Goal: Task Accomplishment & Management: Complete application form

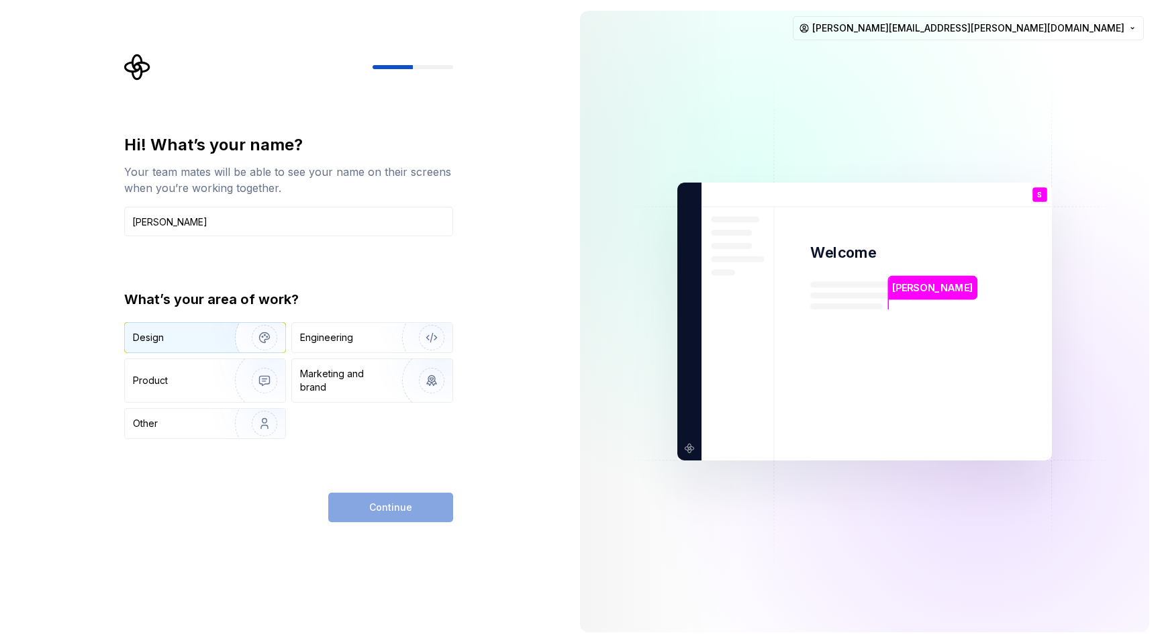
type input "[PERSON_NAME]"
click at [199, 336] on div "Design" at bounding box center [175, 337] width 85 height 13
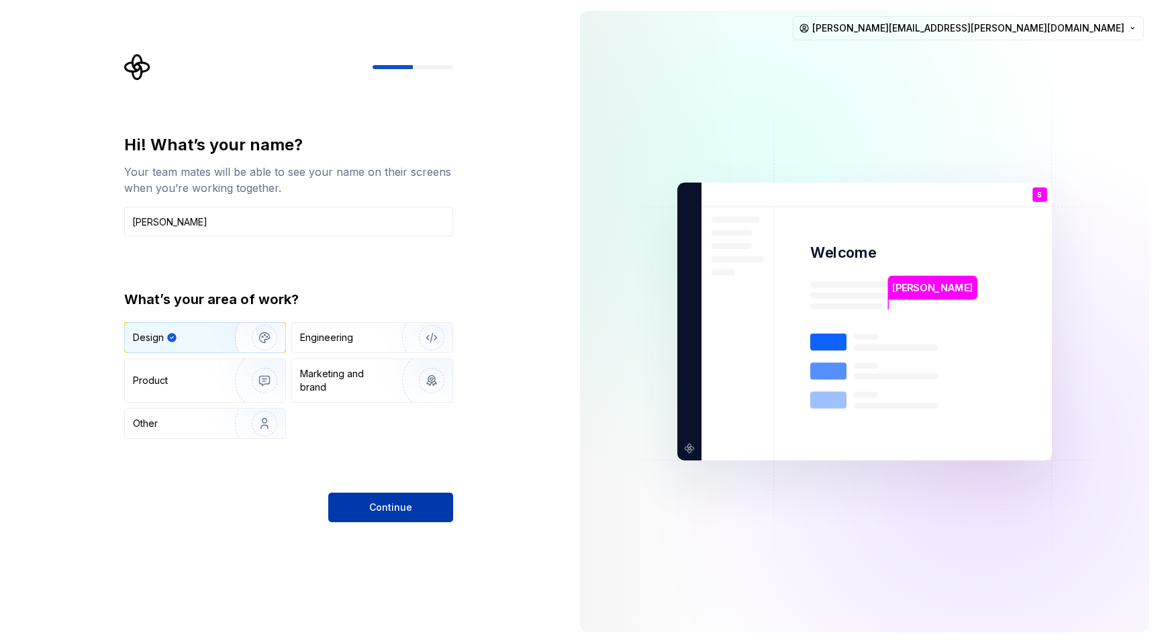
click at [398, 506] on span "Continue" at bounding box center [390, 507] width 43 height 13
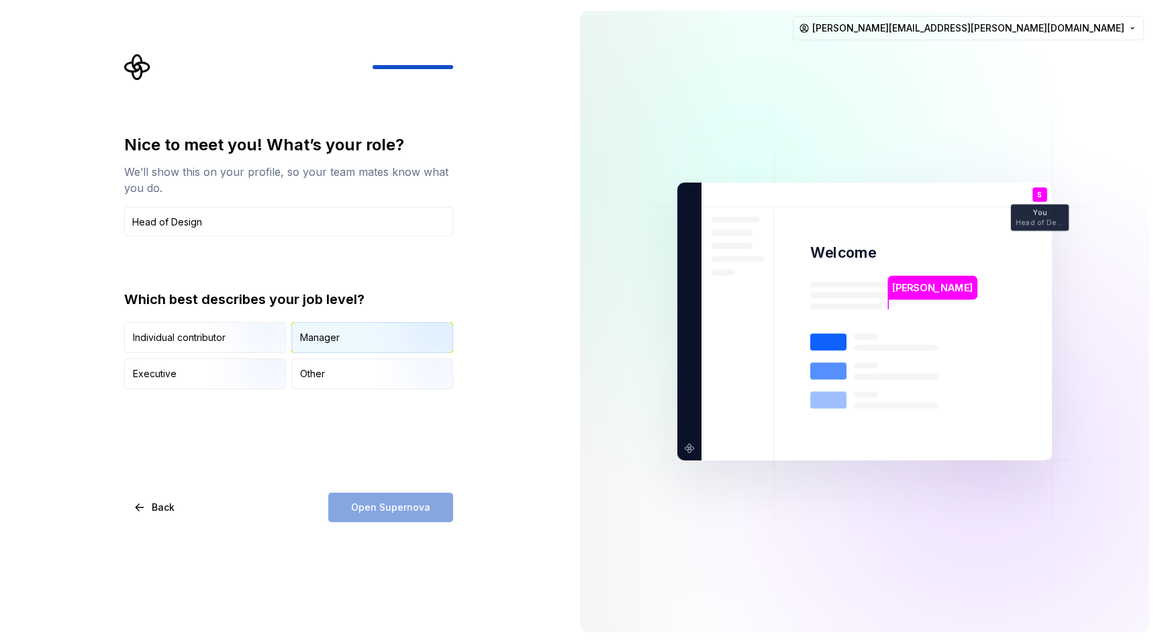
type input "Head of Design"
click at [319, 340] on div "Manager" at bounding box center [320, 337] width 40 height 13
click at [418, 508] on span "Open Supernova" at bounding box center [390, 507] width 79 height 13
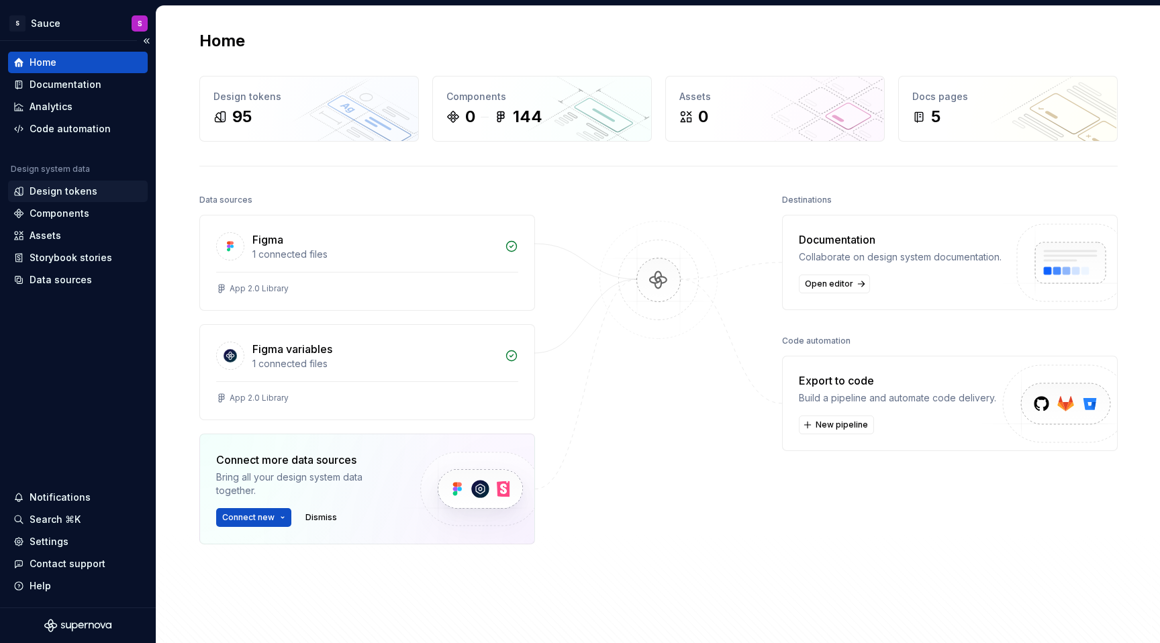
click at [72, 192] on div "Design tokens" at bounding box center [64, 191] width 68 height 13
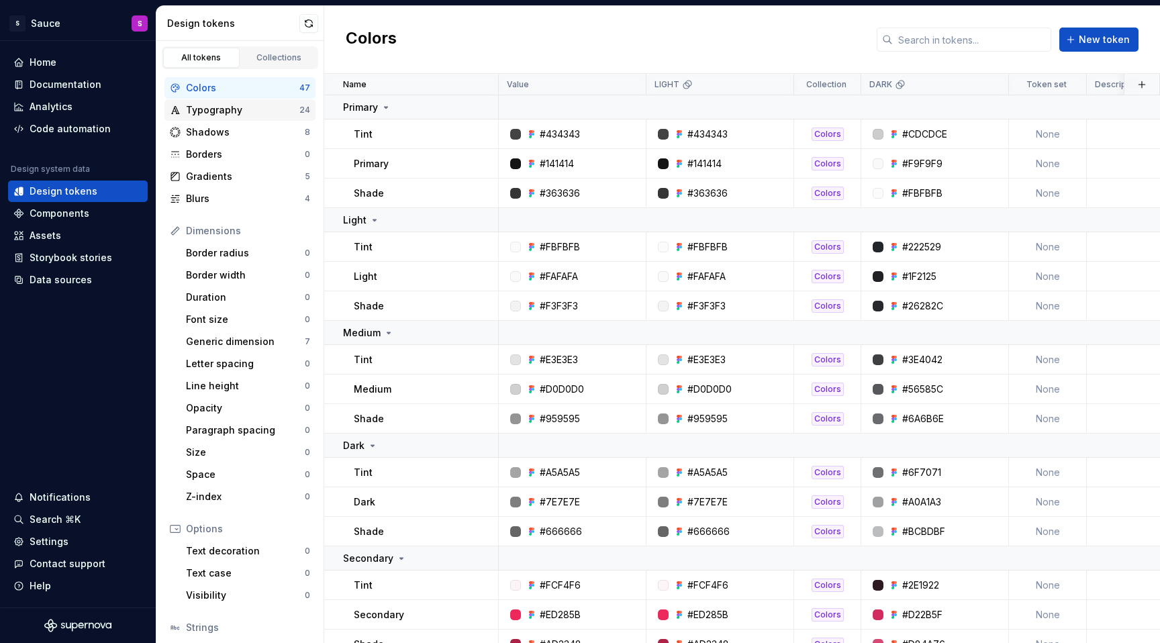
click at [220, 111] on div "Typography" at bounding box center [242, 109] width 113 height 13
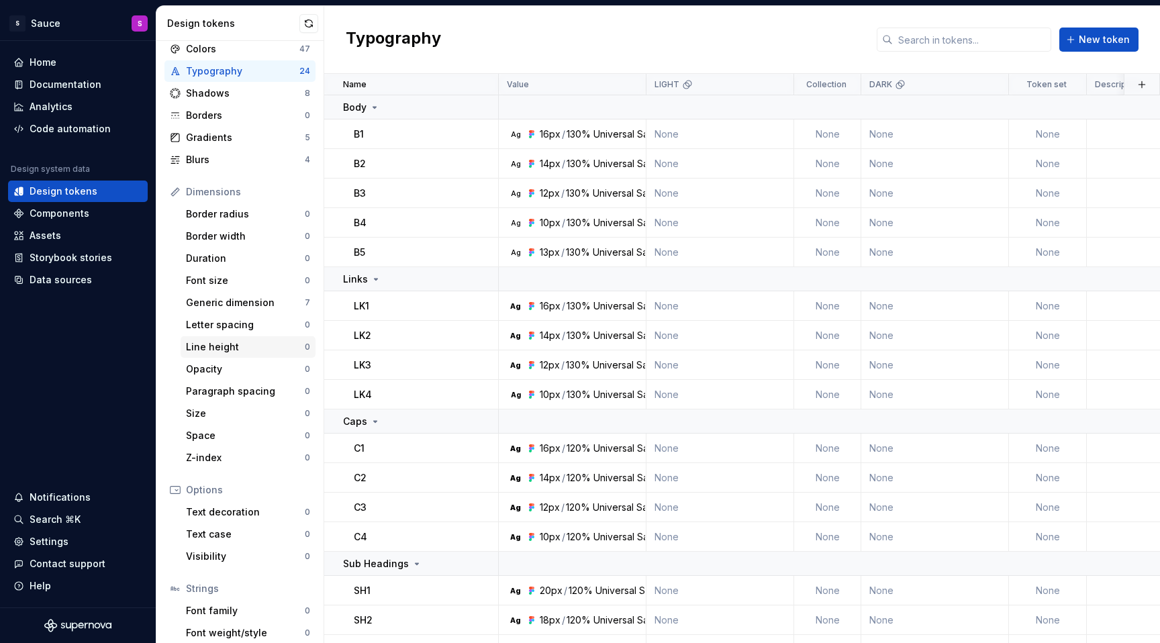
scroll to position [92, 0]
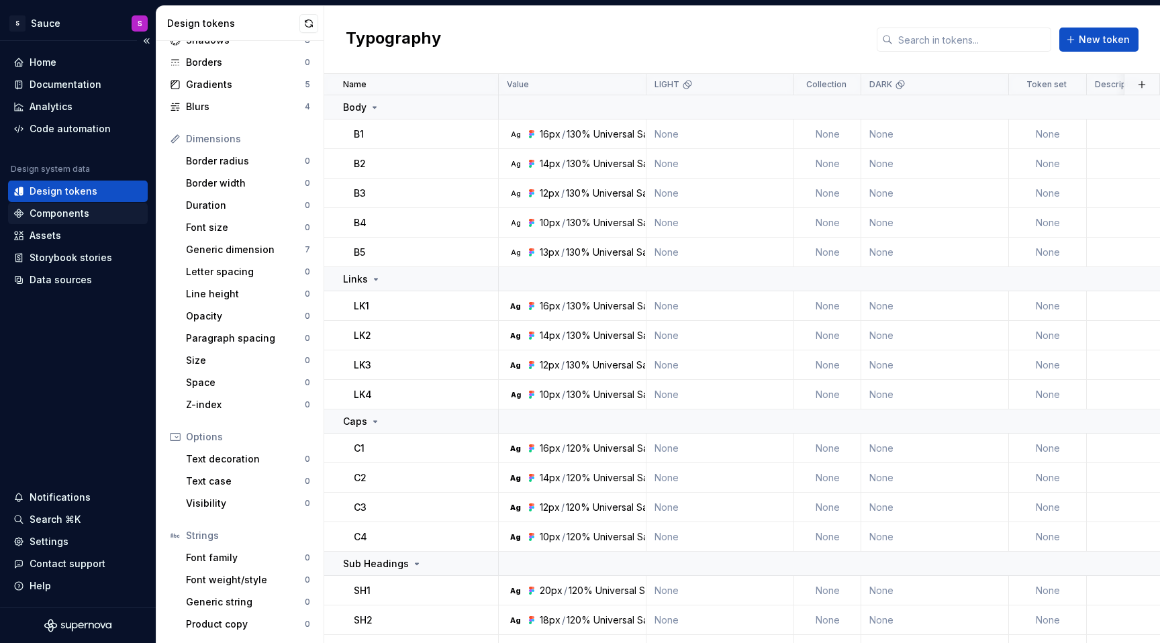
click at [83, 217] on div "Components" at bounding box center [60, 213] width 60 height 13
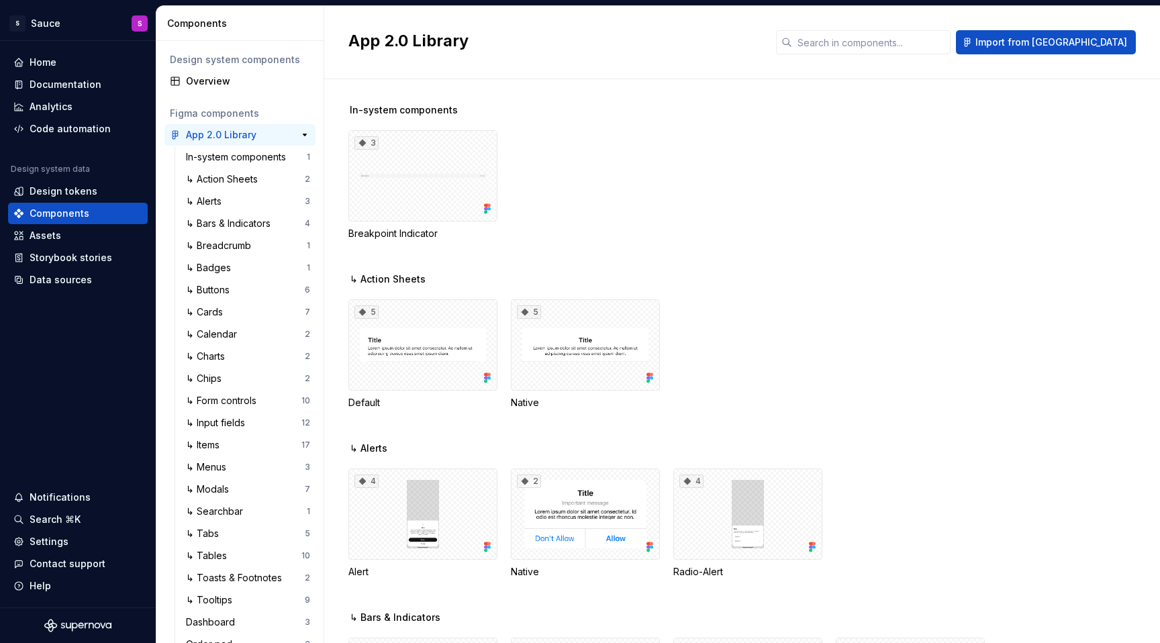
click at [236, 136] on div "App 2.0 Library" at bounding box center [221, 134] width 71 height 13
click at [223, 203] on div "↳ Alerts" at bounding box center [206, 201] width 41 height 13
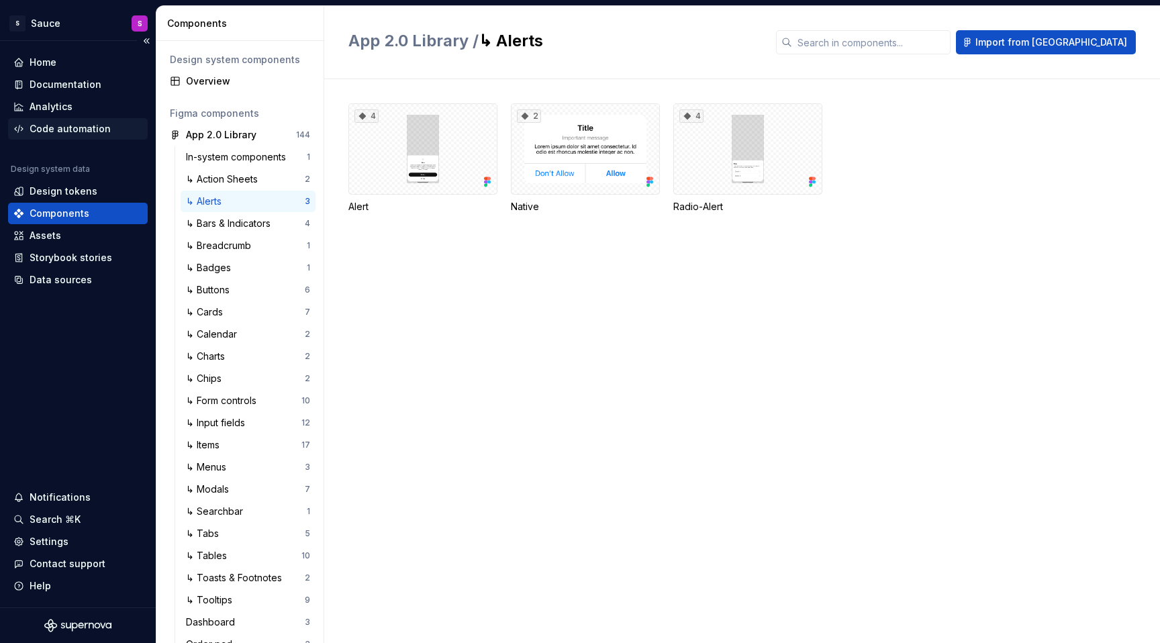
click at [71, 126] on div "Code automation" at bounding box center [70, 128] width 81 height 13
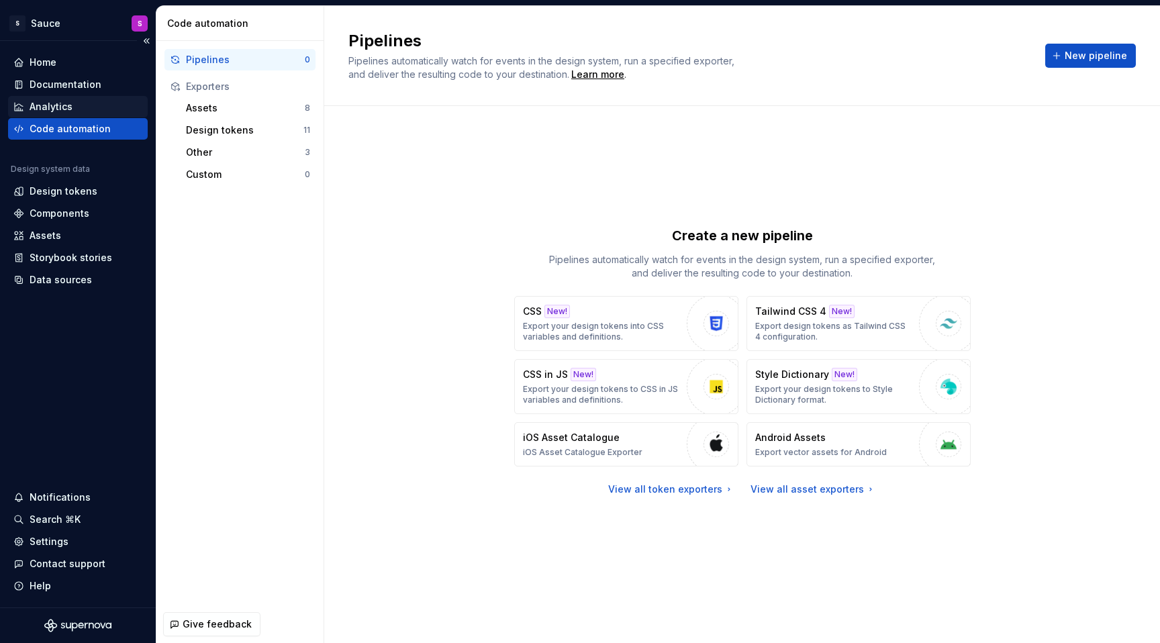
click at [63, 106] on div "Analytics" at bounding box center [51, 106] width 43 height 13
